Goal: Transaction & Acquisition: Purchase product/service

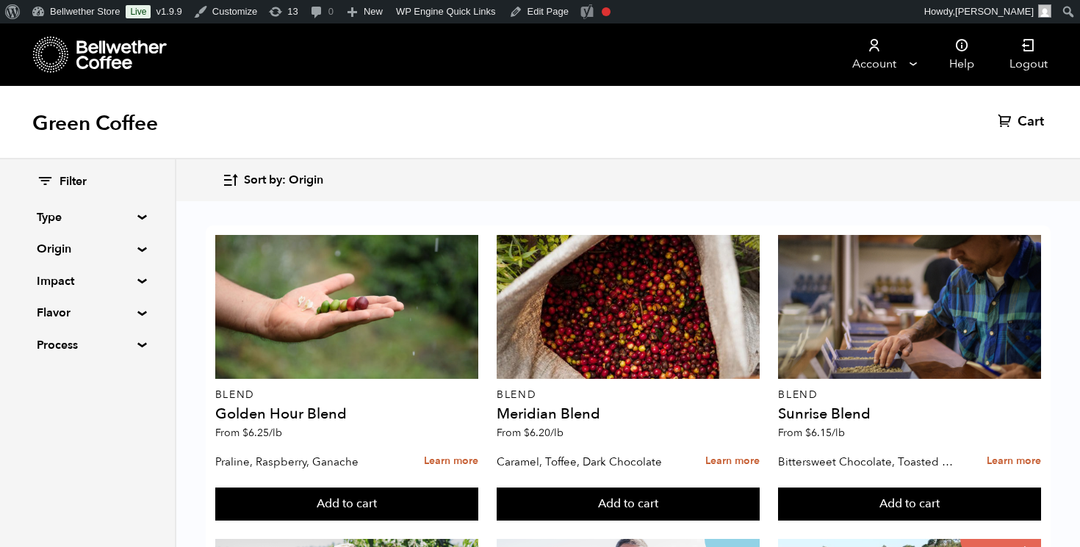
scroll to position [992, 0]
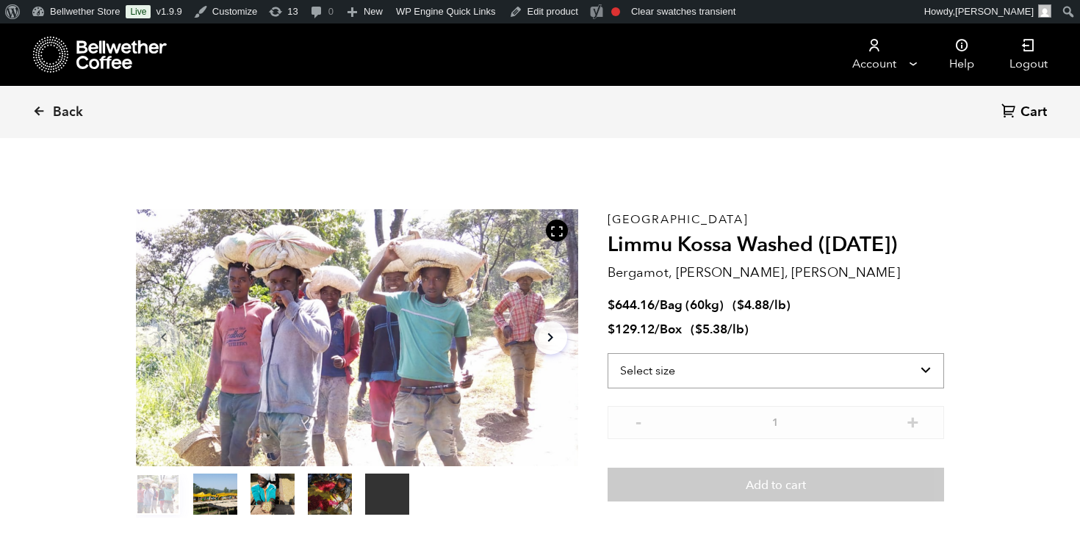
scroll to position [639, 782]
click at [686, 359] on select "Select size Bag (60kg) (132 lbs) Box (24 lbs)" at bounding box center [776, 370] width 336 height 35
click at [608, 353] on select "Select size Bag (60kg) (132 lbs) Box (24 lbs)" at bounding box center [776, 370] width 336 height 35
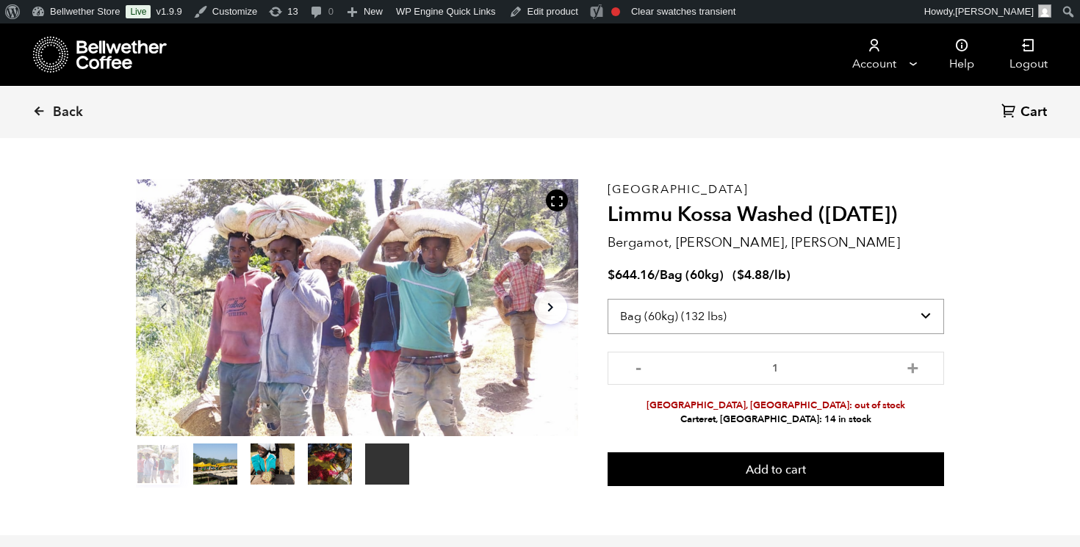
scroll to position [35, 0]
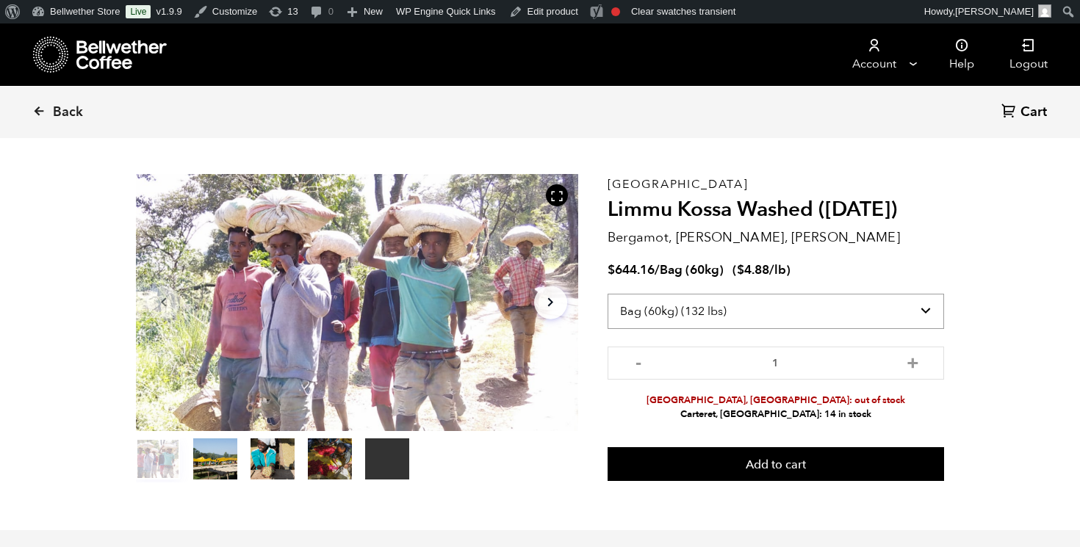
click at [843, 309] on select "Select size Bag (60kg) (132 lbs) Box (24 lbs)" at bounding box center [776, 311] width 336 height 35
click at [608, 294] on select "Select size Bag (60kg) (132 lbs) Box (24 lbs)" at bounding box center [776, 311] width 336 height 35
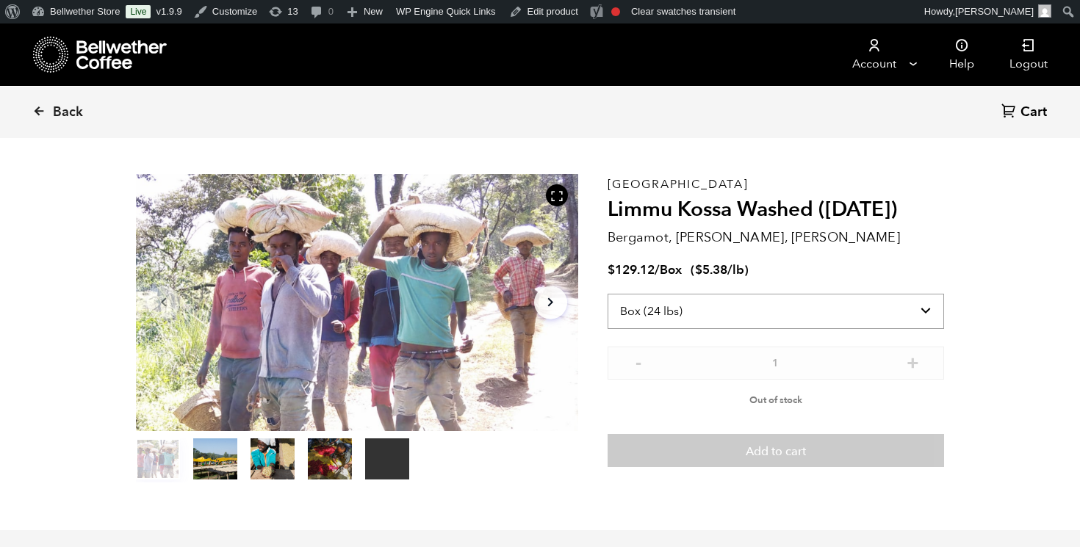
click at [817, 326] on select "Select size Bag (60kg) (132 lbs) Box (24 lbs)" at bounding box center [776, 311] width 336 height 35
select select "bag-3"
click at [608, 294] on select "Select size Bag (60kg) (132 lbs) Box (24 lbs)" at bounding box center [776, 311] width 336 height 35
